Goal: Task Accomplishment & Management: Complete application form

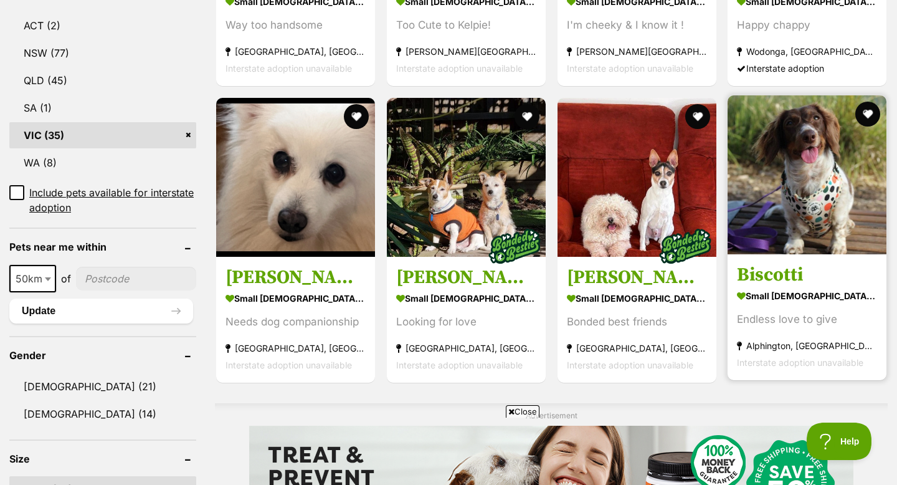
click at [798, 209] on img at bounding box center [806, 174] width 159 height 159
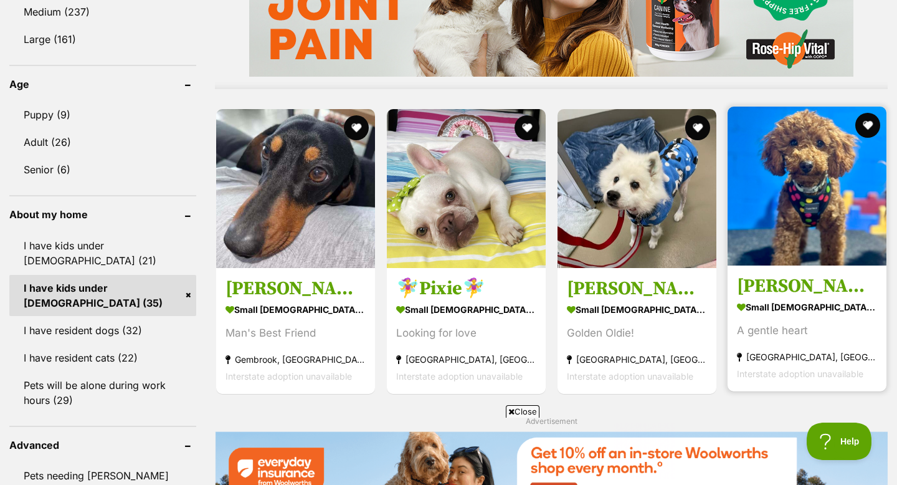
click at [820, 201] on img at bounding box center [806, 185] width 159 height 159
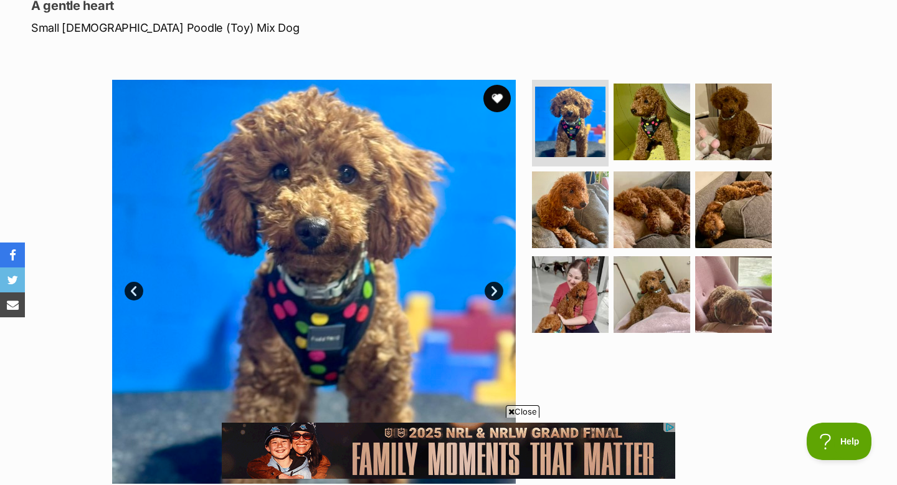
scroll to position [179, 0]
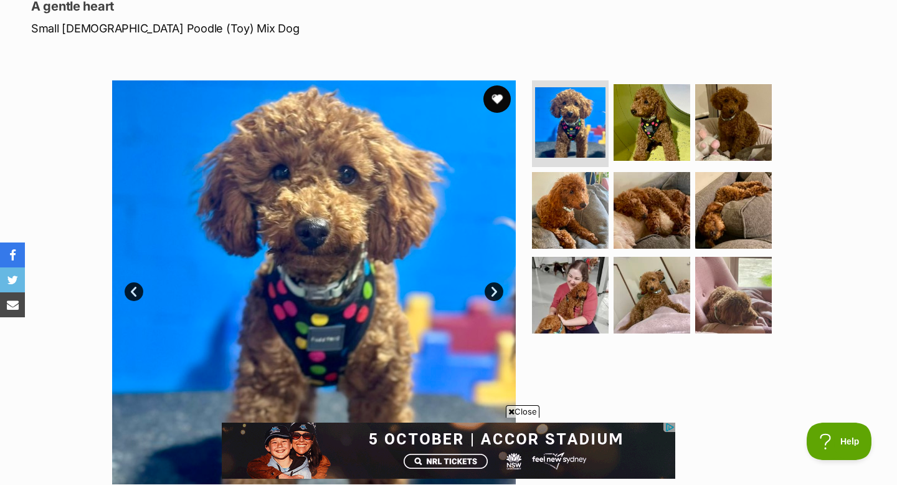
click at [494, 103] on button "favourite" at bounding box center [496, 98] width 27 height 27
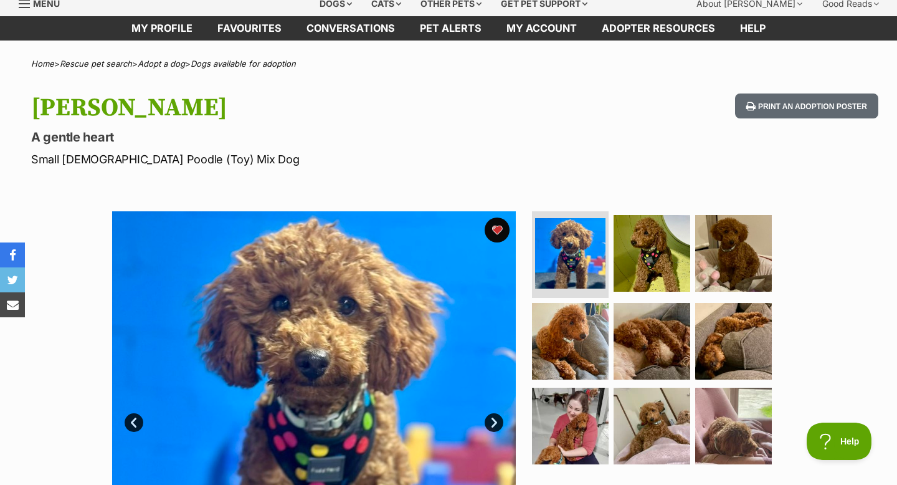
scroll to position [0, 0]
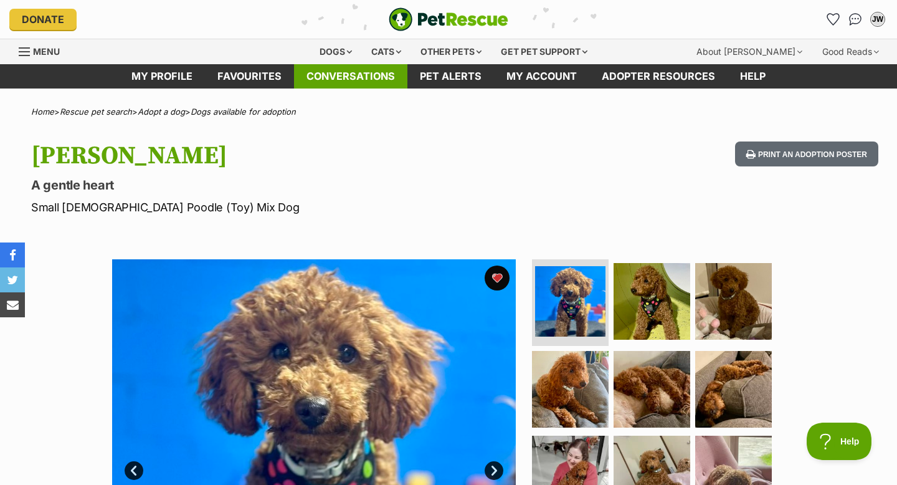
click at [359, 77] on link "Conversations" at bounding box center [350, 76] width 113 height 24
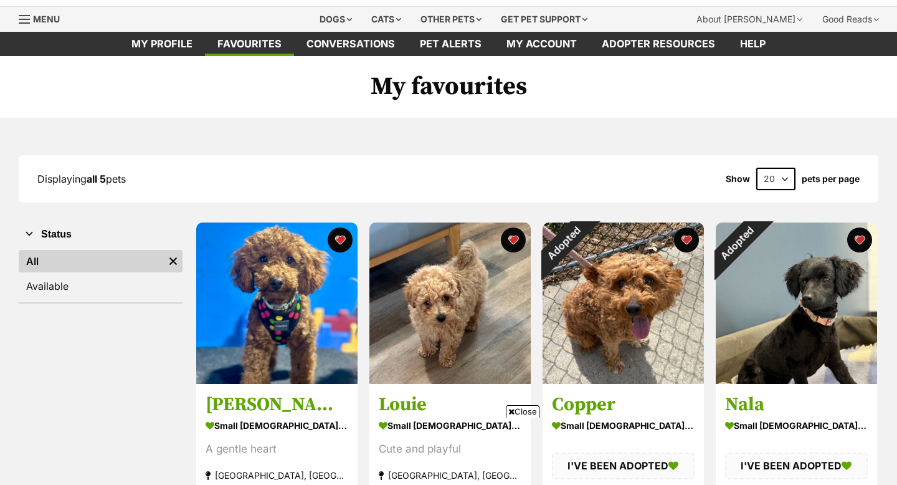
scroll to position [35, 0]
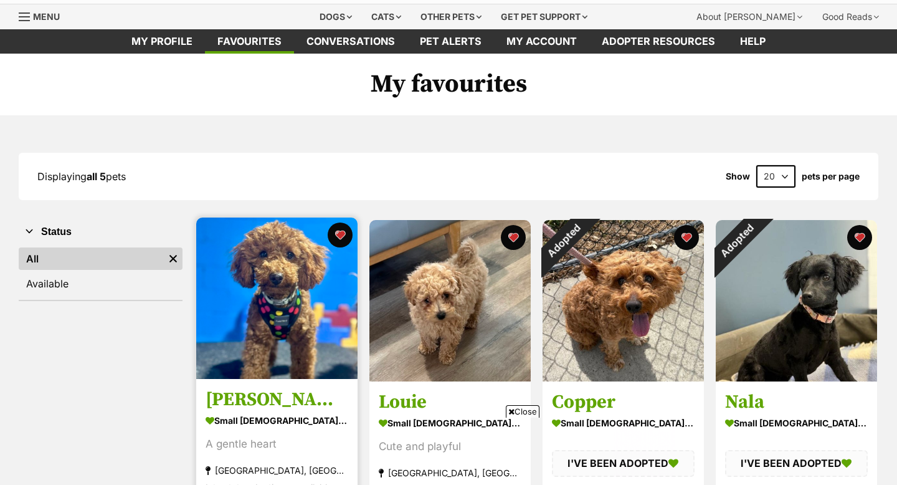
click at [301, 314] on img at bounding box center [276, 297] width 161 height 161
click at [283, 311] on img at bounding box center [276, 297] width 161 height 161
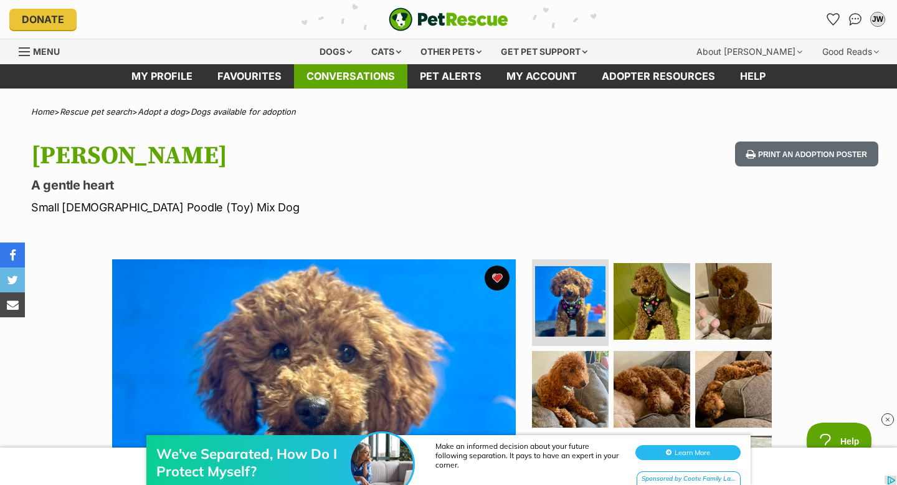
click at [336, 77] on link "Conversations" at bounding box center [350, 76] width 113 height 24
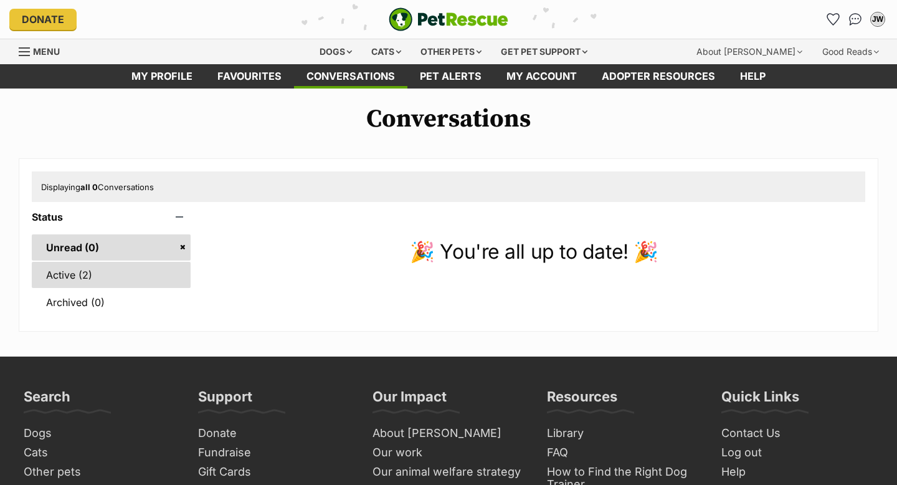
click at [64, 280] on link "Active (2)" at bounding box center [111, 275] width 159 height 26
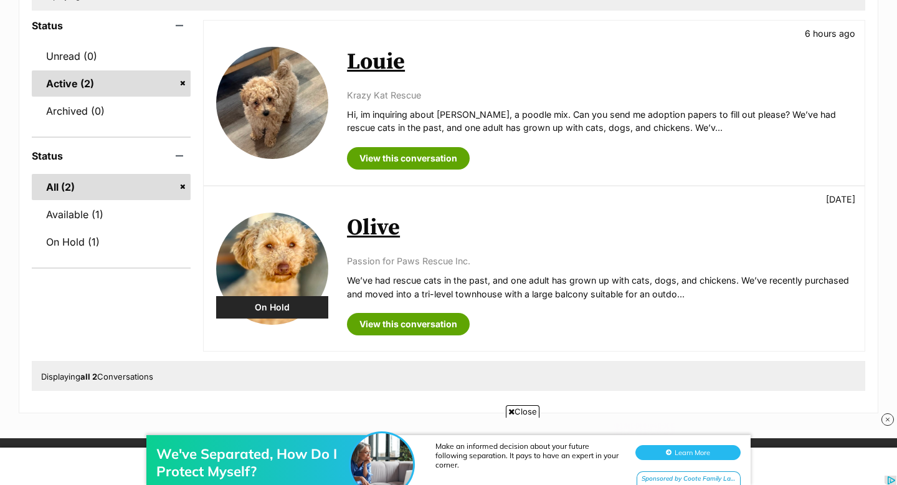
click at [374, 227] on link "Olive" at bounding box center [373, 228] width 53 height 28
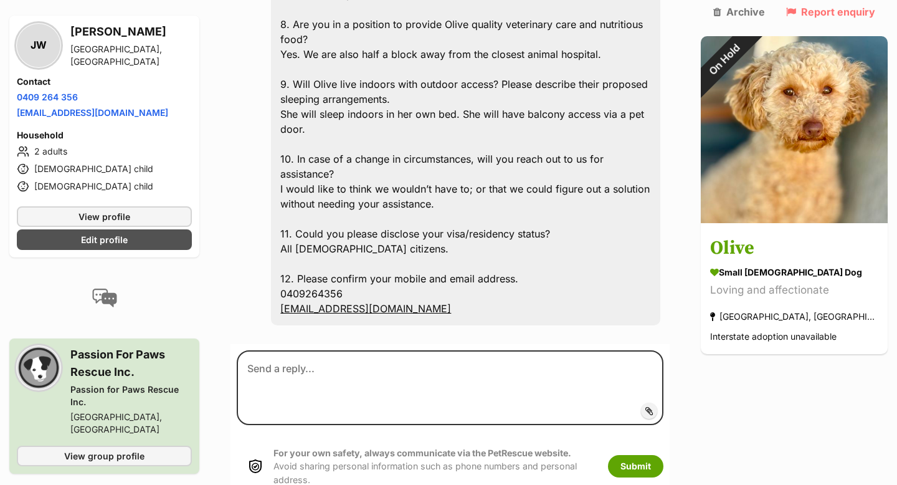
scroll to position [871, 0]
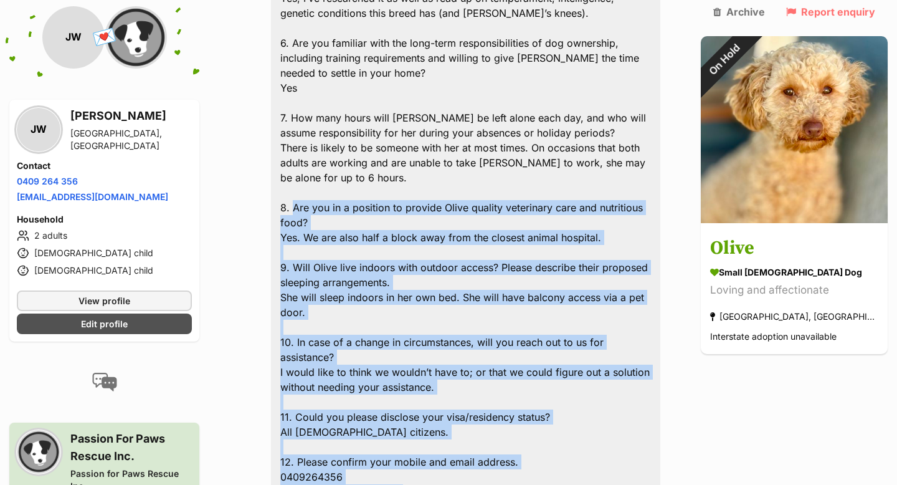
drag, startPoint x: 408, startPoint y: 390, endPoint x: 304, endPoint y: 144, distance: 267.6
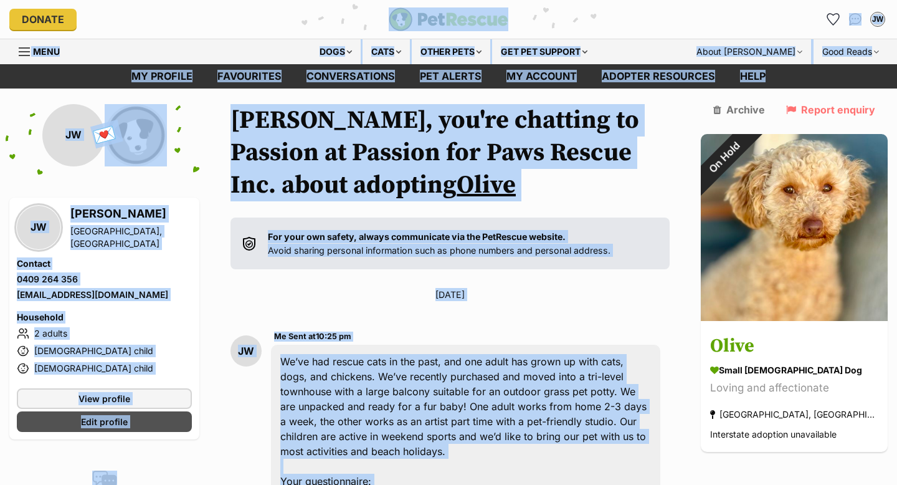
scroll to position [0, 0]
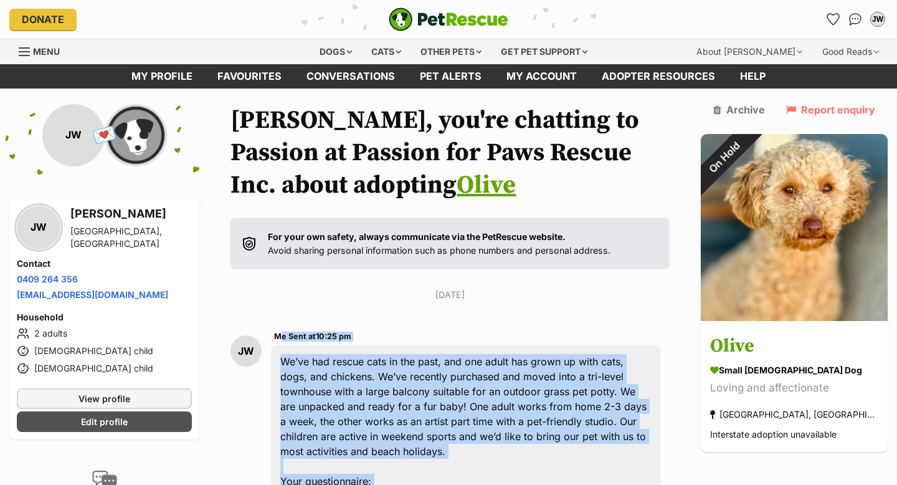
drag, startPoint x: 435, startPoint y: 384, endPoint x: 292, endPoint y: 346, distance: 148.3
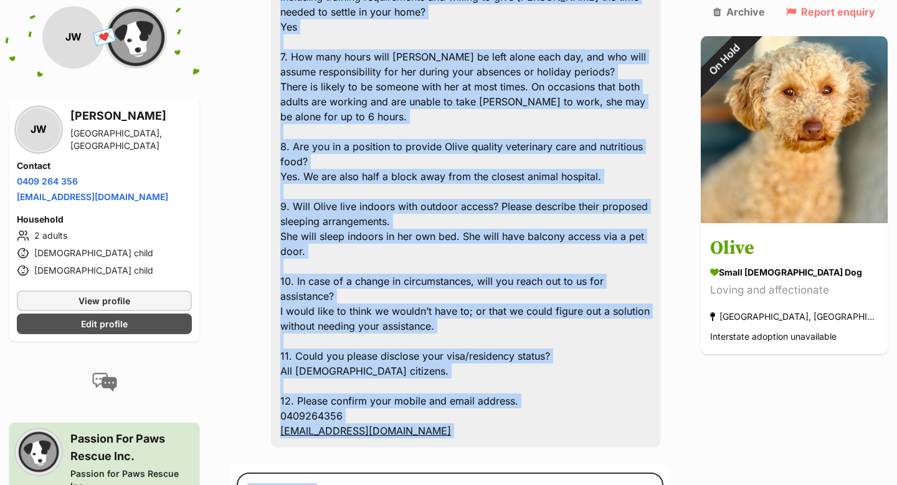
scroll to position [934, 0]
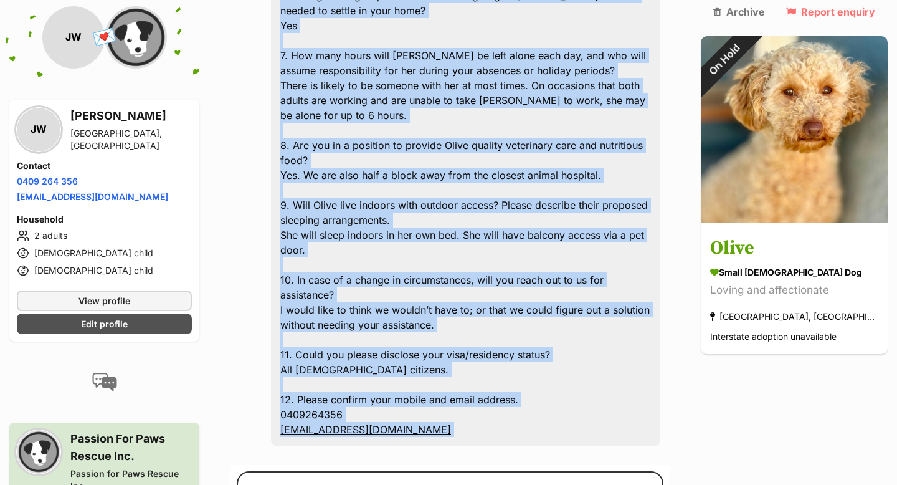
drag, startPoint x: 287, startPoint y: 359, endPoint x: 412, endPoint y: 324, distance: 129.3
copy section "We’ve had rescue cats in the past, and one adult has grown up with cats, dogs, …"
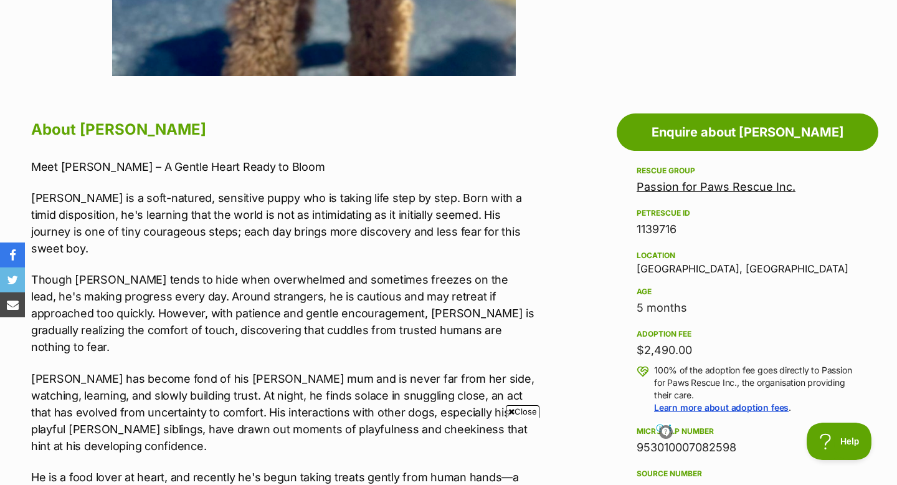
scroll to position [575, 0]
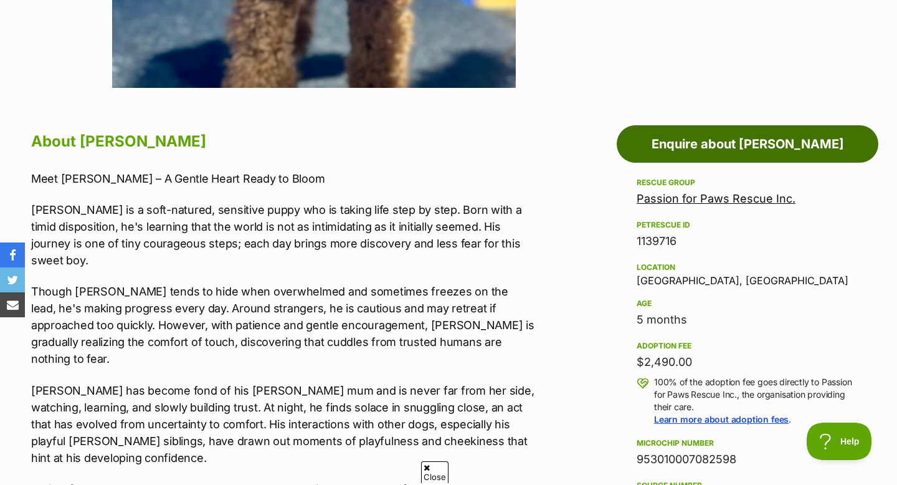
click at [703, 141] on link "Enquire about [PERSON_NAME]" at bounding box center [748, 143] width 262 height 37
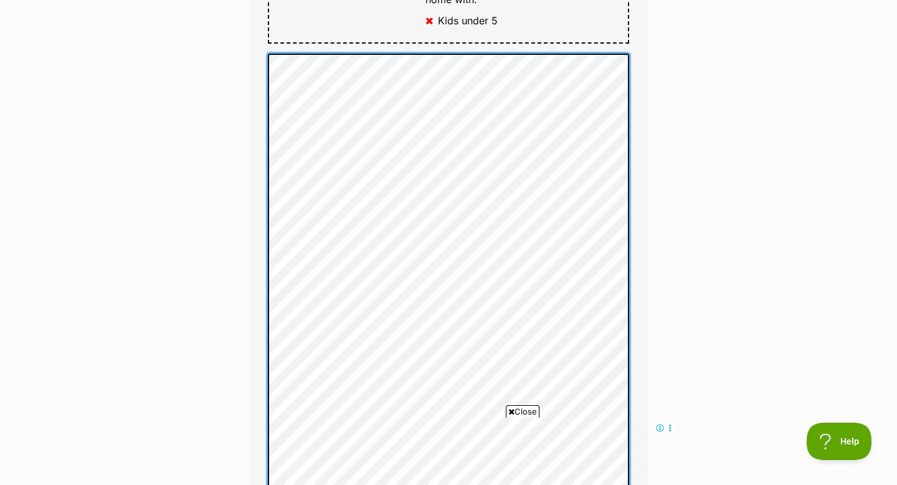
scroll to position [821, 0]
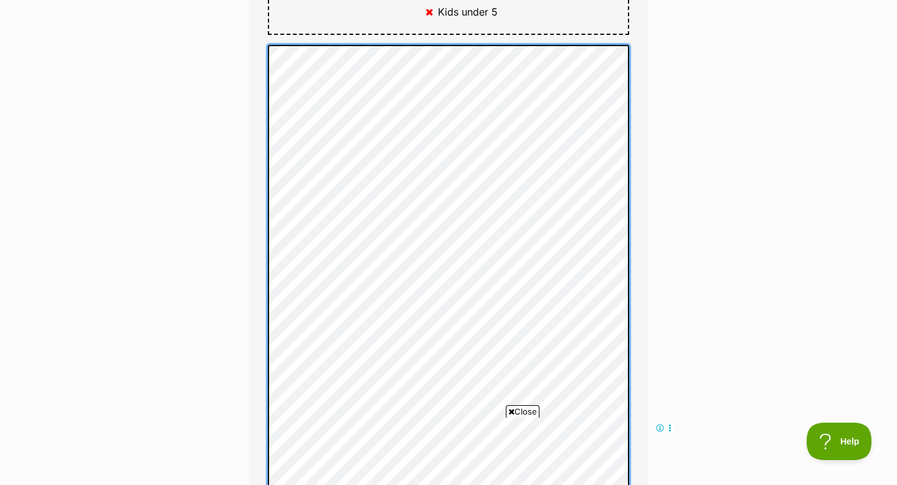
scroll to position [0, 0]
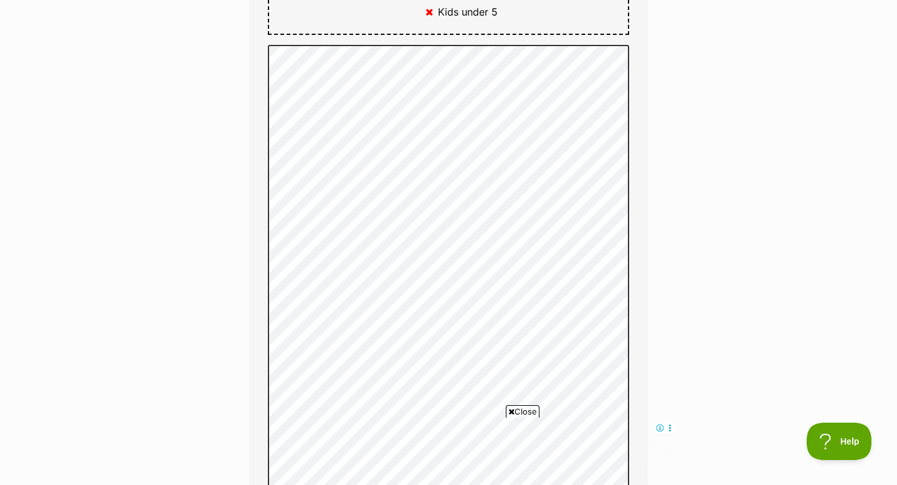
click at [521, 413] on span "Close" at bounding box center [523, 411] width 34 height 12
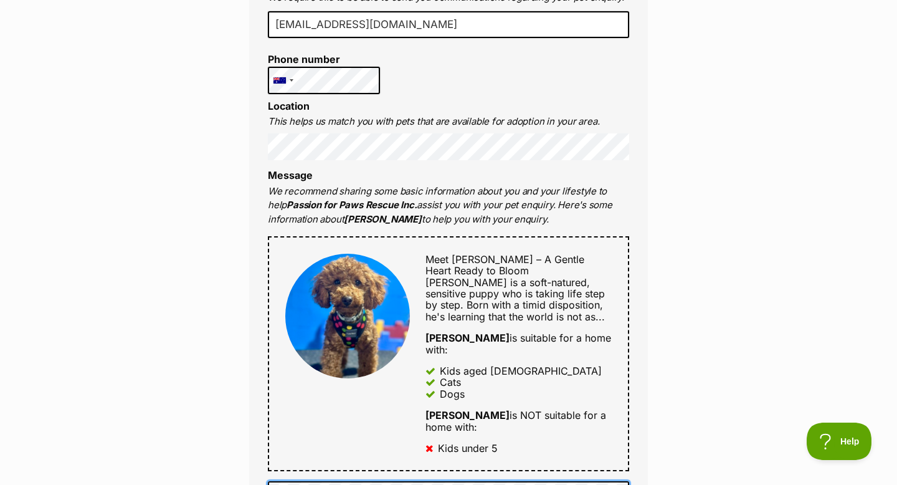
scroll to position [496, 0]
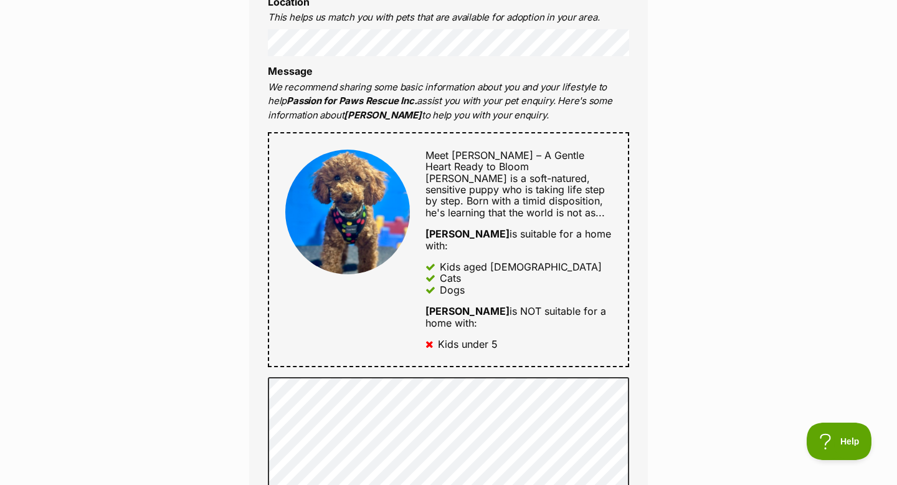
click at [460, 279] on div "Meet Rhett – A Gentle Heart Ready to Bloom Rhett is a soft-natured, sensitive p…" at bounding box center [511, 249] width 202 height 200
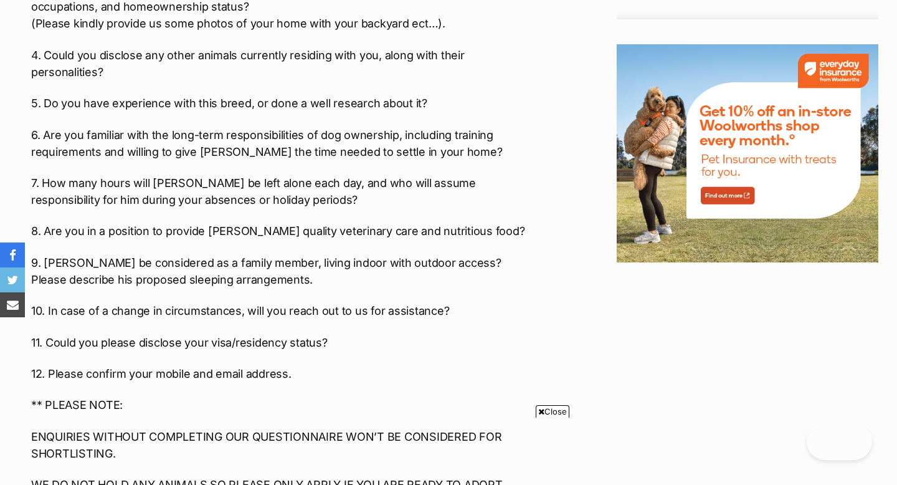
click at [552, 414] on span "Close" at bounding box center [553, 411] width 34 height 12
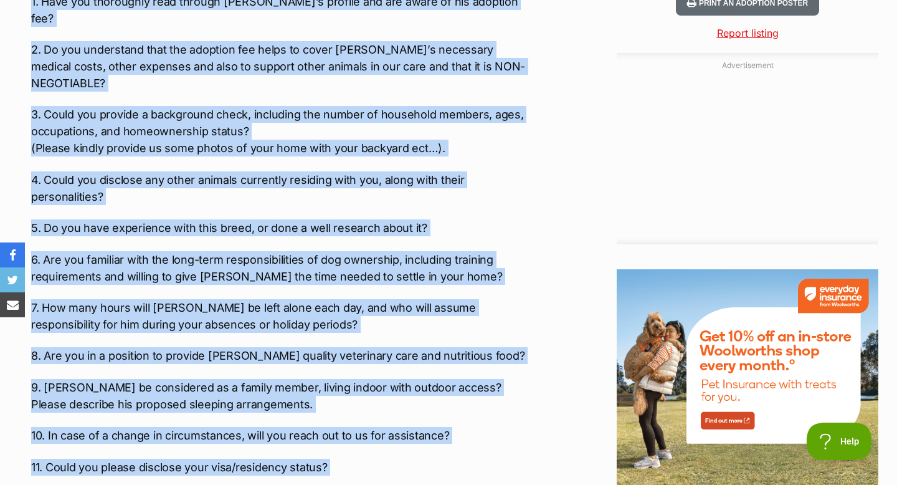
scroll to position [1353, 0]
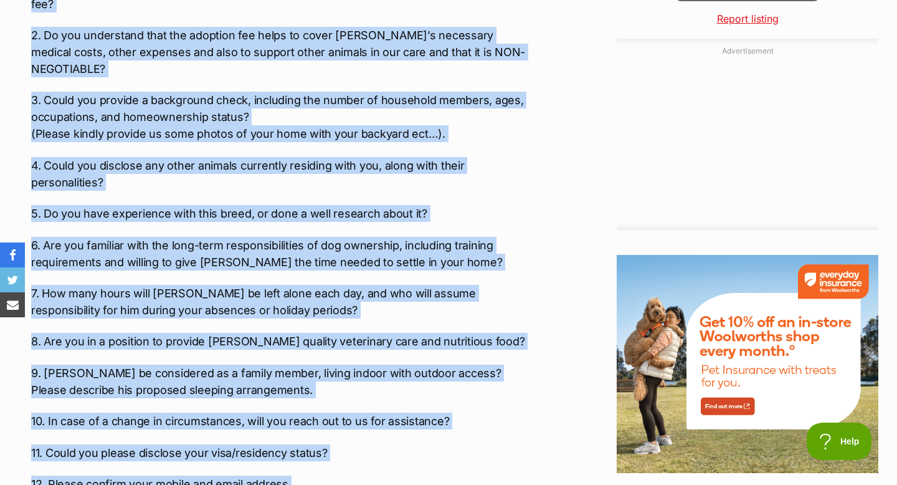
drag, startPoint x: 31, startPoint y: 151, endPoint x: 343, endPoint y: 371, distance: 381.7
click at [343, 371] on div "Meet [PERSON_NAME] – A Gentle Heart Ready to [PERSON_NAME] is a soft-natured, s…" at bounding box center [282, 6] width 503 height 1229
copy div "5. Lore ips dolorsitam cons adipisc Elits’d eiusmod tem inc utlab et dol magnaa…"
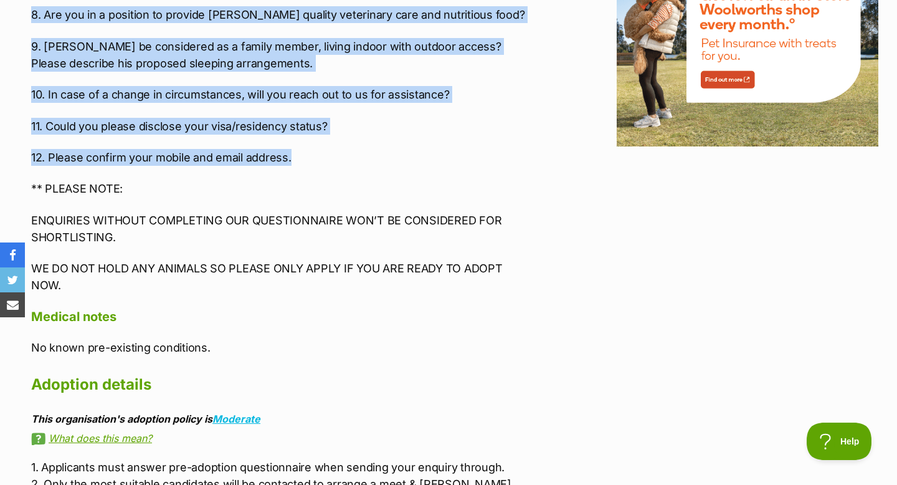
scroll to position [1812, 0]
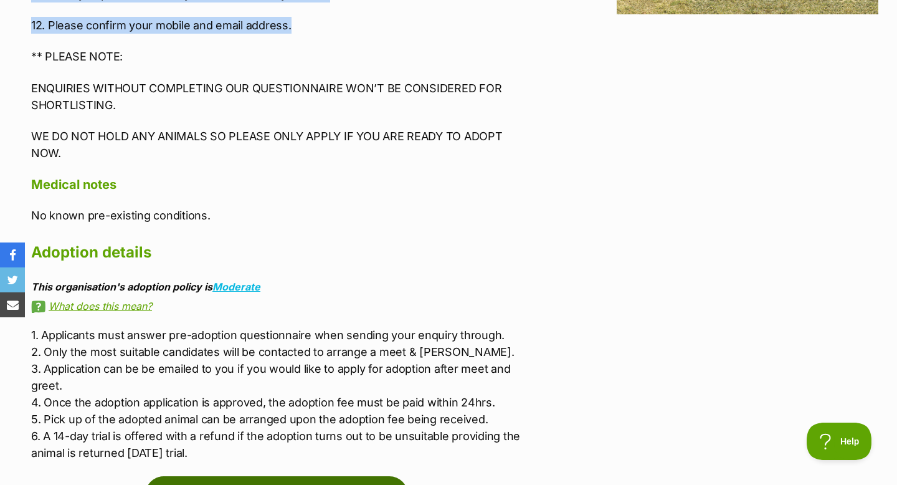
click at [339, 476] on link "Enquire about [PERSON_NAME]" at bounding box center [276, 494] width 263 height 37
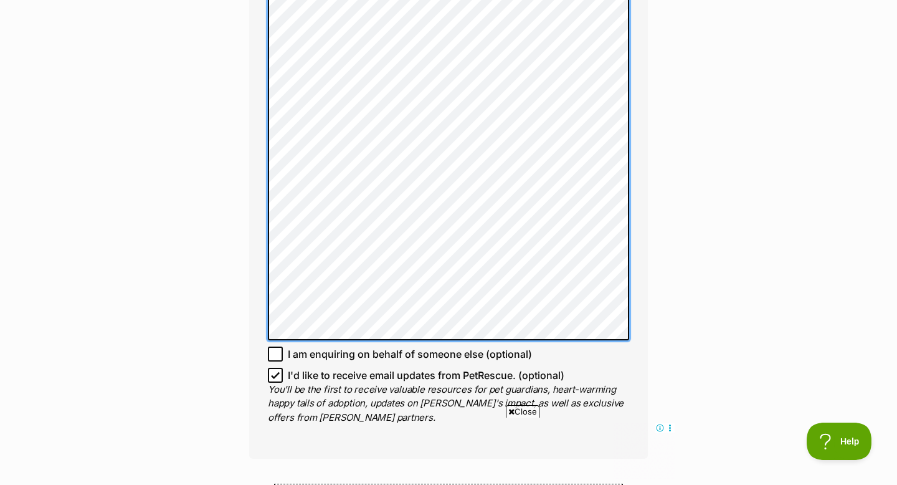
scroll to position [1363, 0]
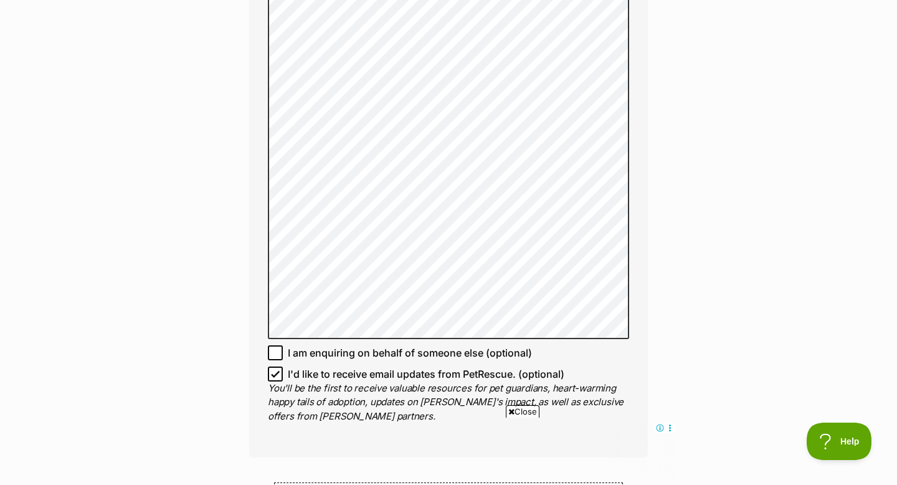
click at [273, 369] on icon at bounding box center [275, 373] width 9 height 9
click at [273, 366] on input "I'd like to receive email updates from PetRescue. (optional)" at bounding box center [275, 373] width 15 height 15
checkbox input "false"
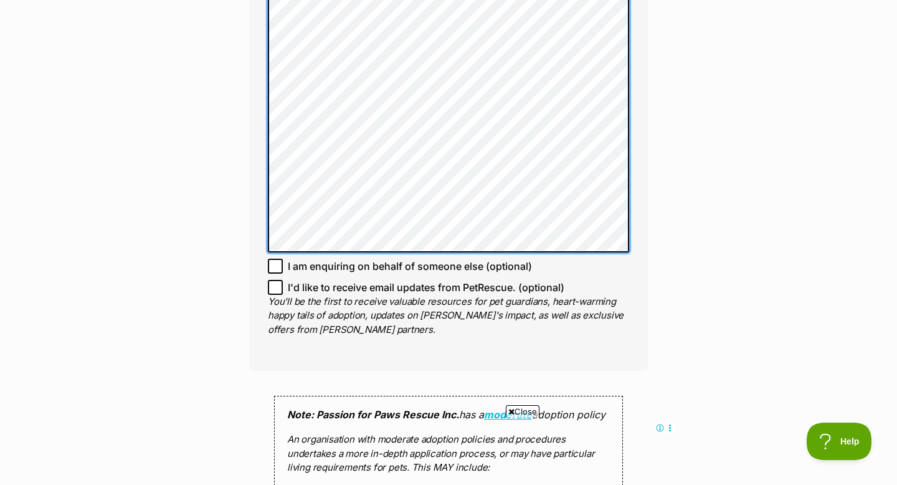
scroll to position [1640, 0]
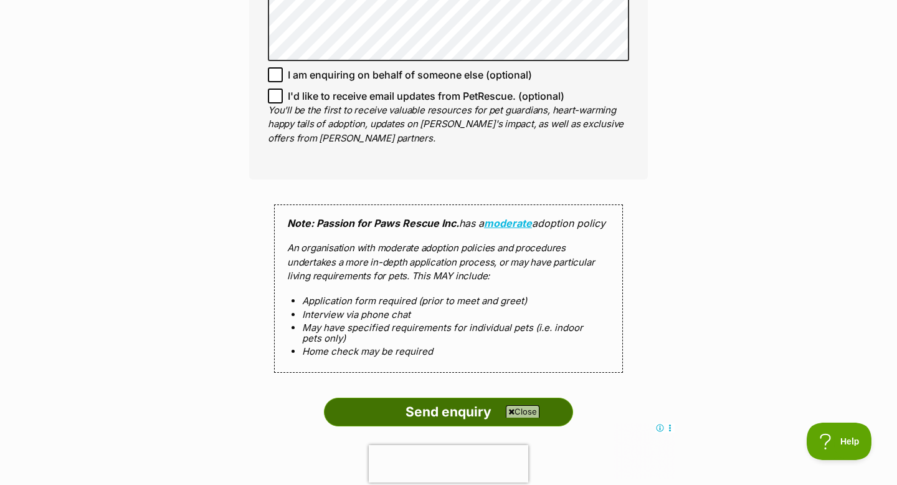
click at [419, 397] on input "Send enquiry" at bounding box center [448, 411] width 249 height 29
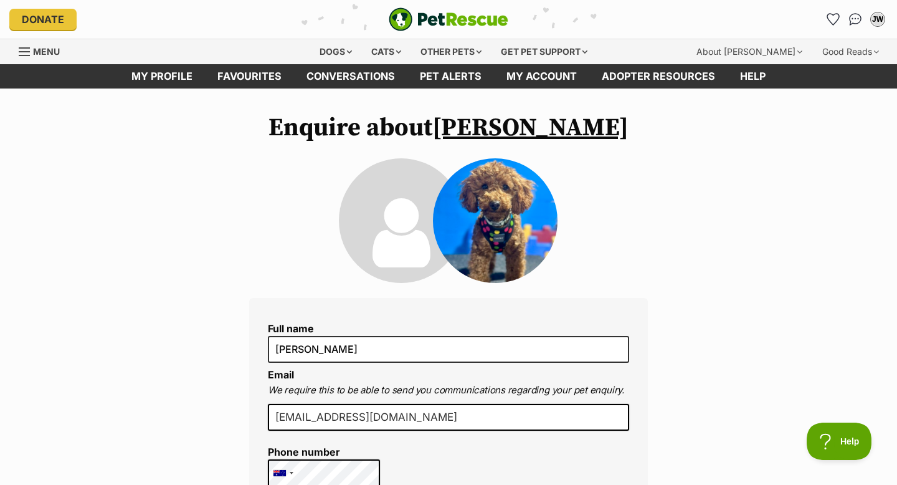
scroll to position [0, 0]
click at [48, 52] on span "Menu" at bounding box center [46, 51] width 27 height 11
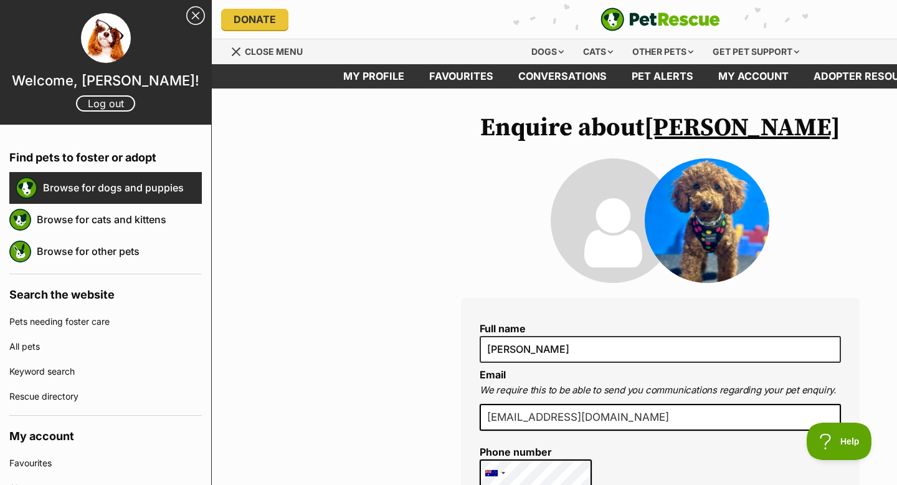
click at [98, 191] on link "Browse for dogs and puppies" at bounding box center [122, 187] width 159 height 26
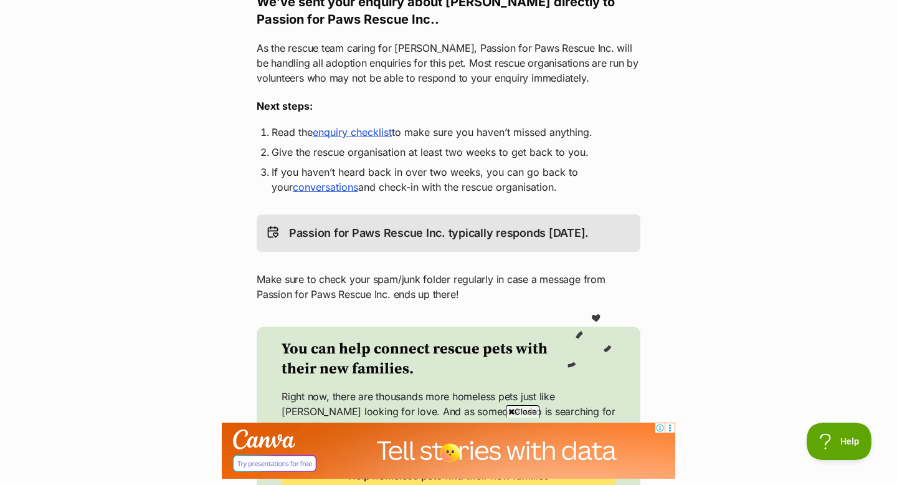
scroll to position [271, 0]
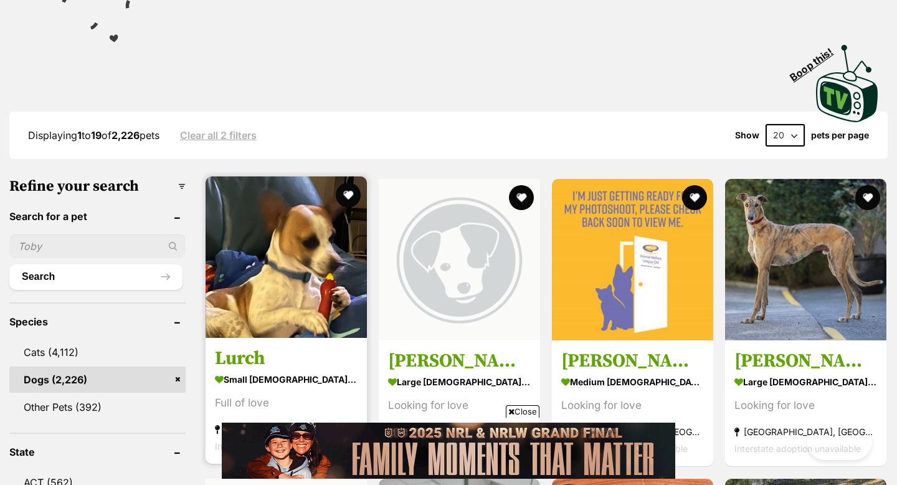
scroll to position [462, 0]
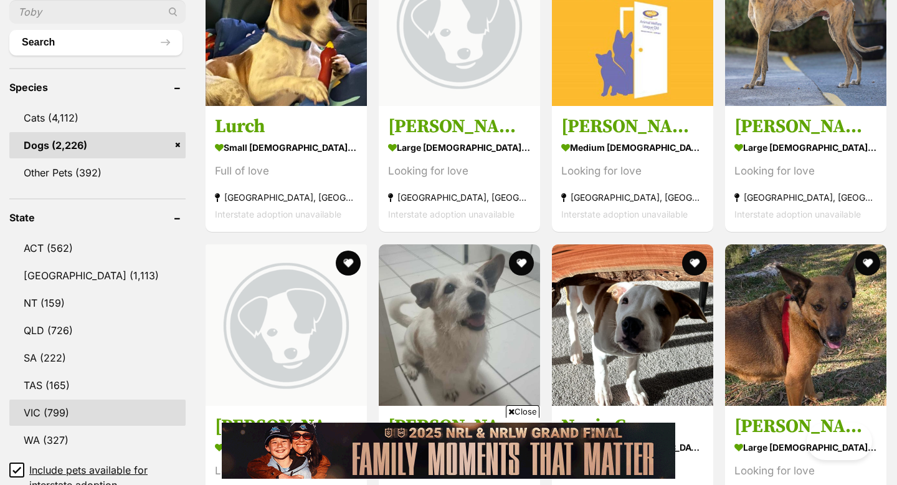
click at [54, 412] on link "VIC (799)" at bounding box center [97, 412] width 176 height 26
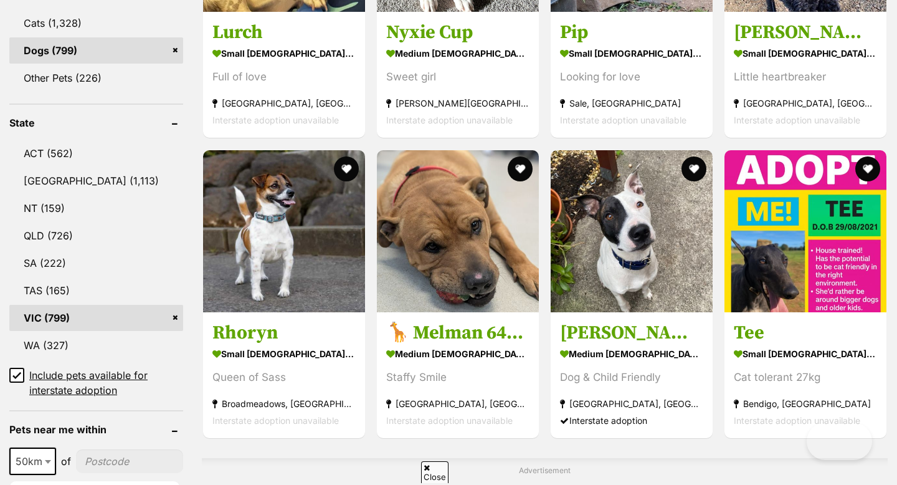
scroll to position [674, 0]
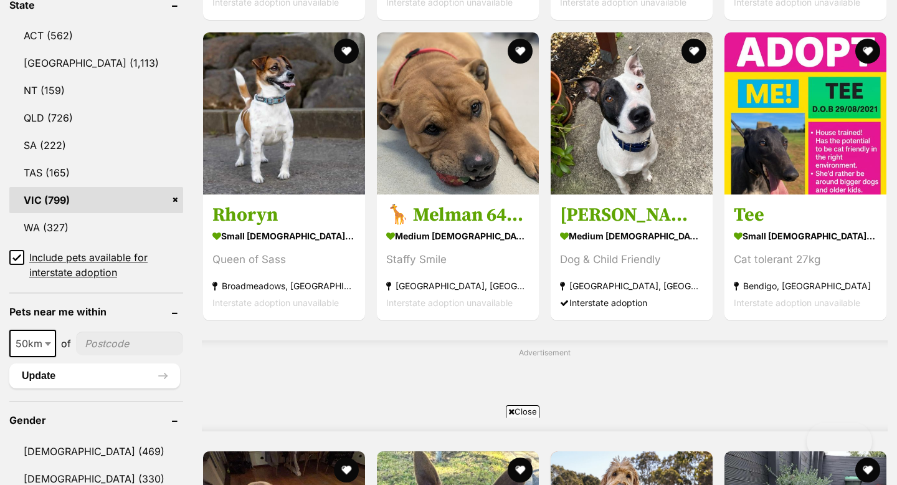
click at [17, 253] on icon at bounding box center [16, 257] width 9 height 9
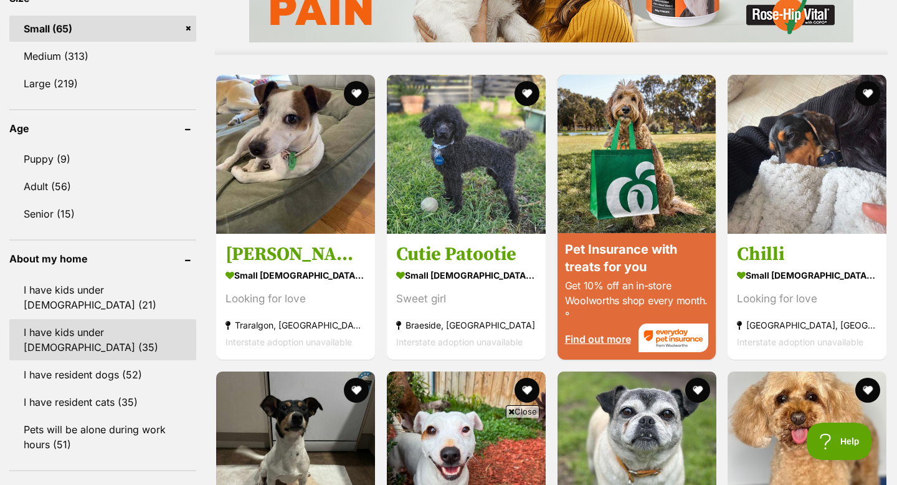
click at [54, 327] on link "I have kids under [DEMOGRAPHIC_DATA] (35)" at bounding box center [102, 339] width 187 height 41
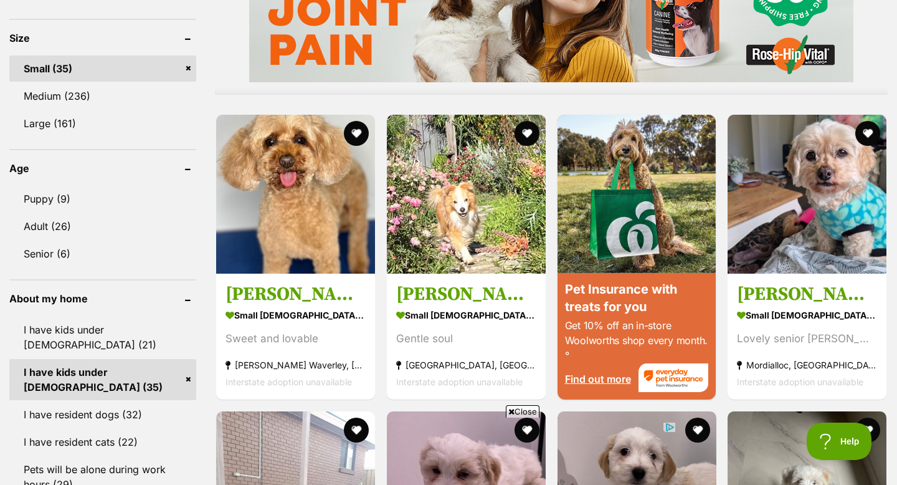
scroll to position [1137, 0]
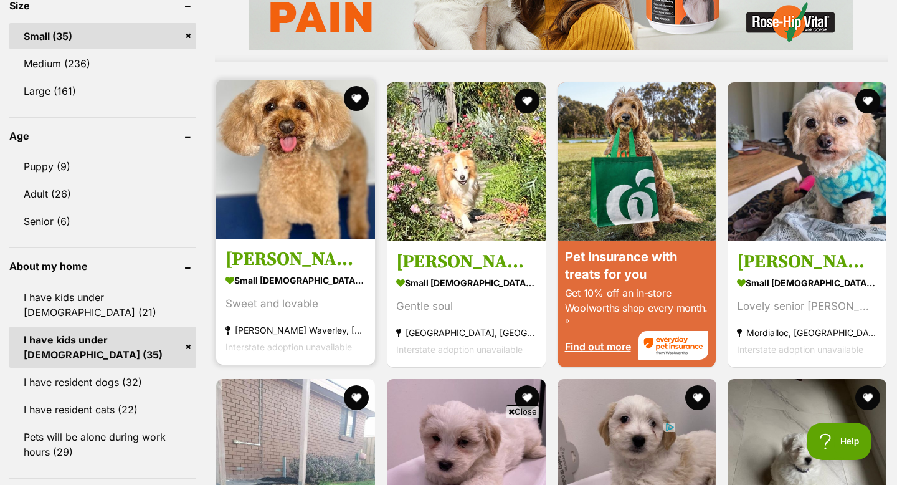
click at [297, 179] on img at bounding box center [295, 159] width 159 height 159
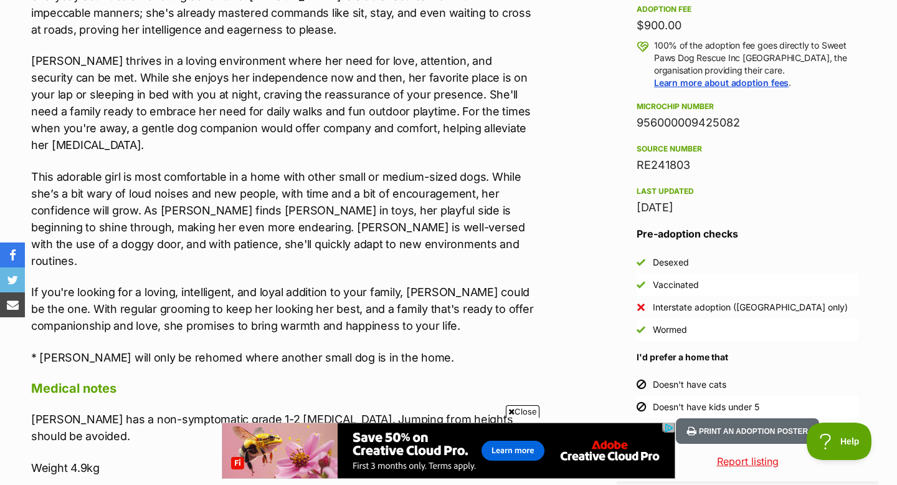
scroll to position [986, 0]
